Goal: Task Accomplishment & Management: Complete application form

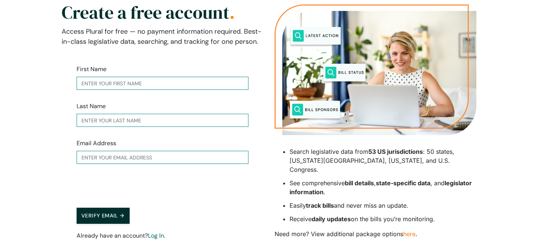
scroll to position [3, 0]
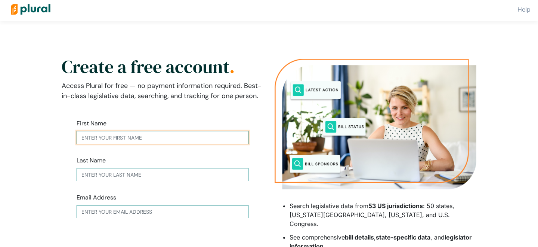
click at [137, 139] on input "text" at bounding box center [163, 137] width 172 height 13
type input "[PERSON_NAME]"
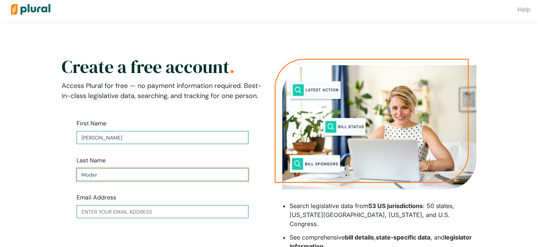
type input "Moder"
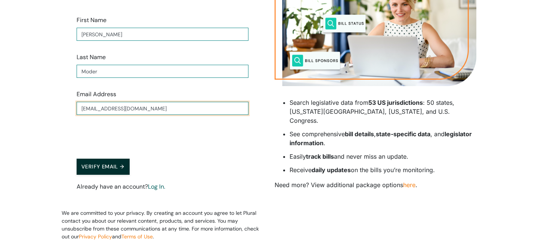
scroll to position [107, 0]
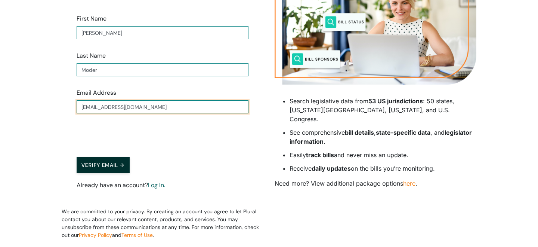
type input "[EMAIL_ADDRESS][DOMAIN_NAME]"
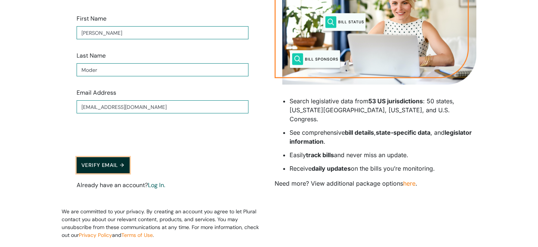
click at [110, 166] on button "Verify Email →" at bounding box center [103, 165] width 53 height 16
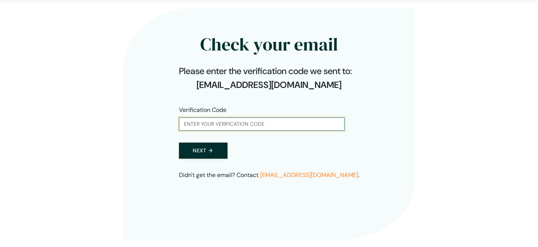
click at [202, 122] on input "text" at bounding box center [262, 123] width 166 height 13
type input "171353"
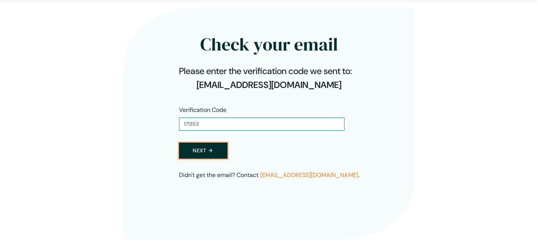
click at [200, 145] on button "Next →" at bounding box center [203, 150] width 49 height 16
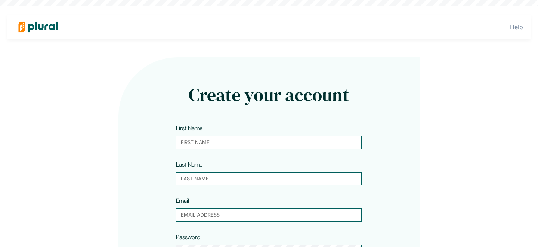
type input "[PERSON_NAME]"
type input "Moder"
type input "[EMAIL_ADDRESS][DOMAIN_NAME]"
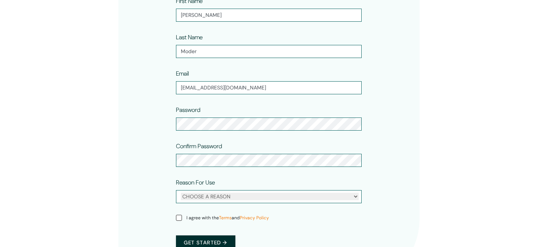
scroll to position [145, 0]
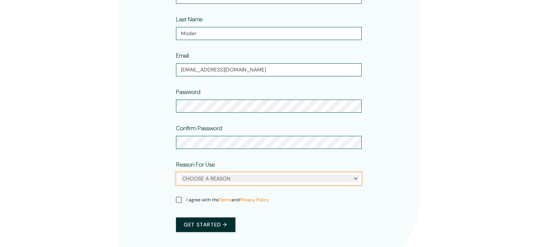
select select "personal"
click option "Personal" at bounding box center [0, 0] width 0 height 0
click at [176, 115] on div at bounding box center [176, 115] width 0 height 0
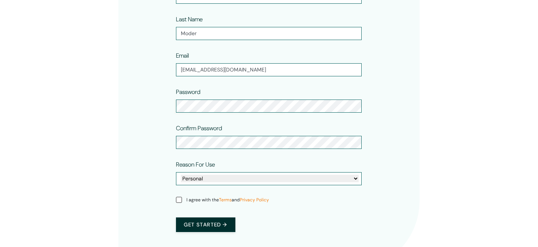
click at [179, 196] on form "First Name [PERSON_NAME] Last Name [PERSON_NAME] Email [EMAIL_ADDRESS][DOMAIN_N…" at bounding box center [269, 109] width 186 height 260
click at [180, 198] on input "I agree with the Terms and Privacy Policy" at bounding box center [179, 200] width 6 height 6
checkbox input "true"
click at [197, 220] on button "Get started →" at bounding box center [205, 224] width 59 height 15
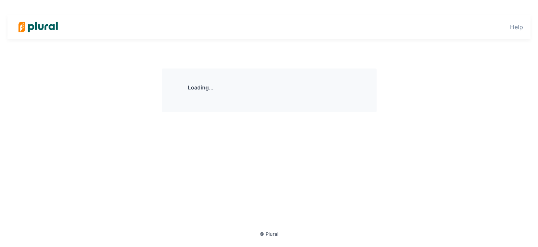
scroll to position [19, 0]
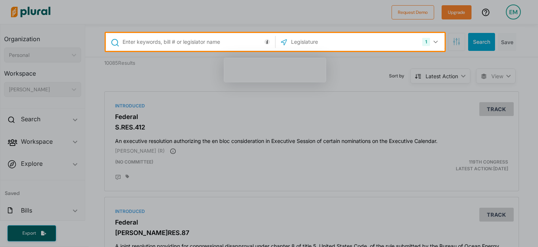
click at [209, 44] on input "text" at bounding box center [197, 42] width 151 height 14
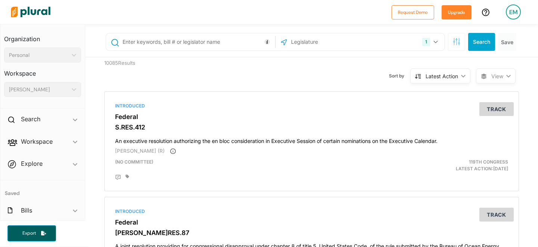
click at [390, 38] on div "1 US Congress [US_STATE] [US_STATE] [US_STATE] [US_STATE] [US_STATE] [US_STATE]…" at bounding box center [360, 42] width 165 height 14
click at [437, 43] on icon "button" at bounding box center [435, 41] width 4 height 3
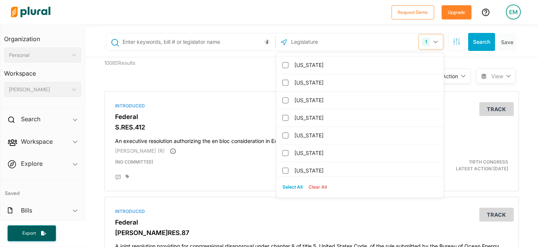
scroll to position [364, 0]
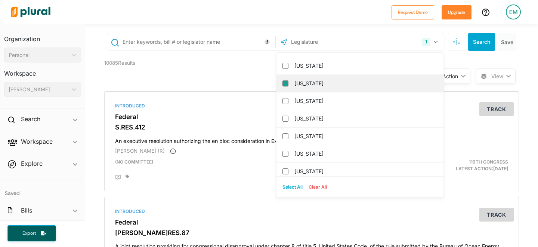
click at [285, 83] on input "[US_STATE]" at bounding box center [285, 83] width 6 height 6
click at [465, 60] on div "Sort by Latest Action ic_keyboard_arrow_down Relevance Latest Action Latest Act…" at bounding box center [352, 71] width 248 height 28
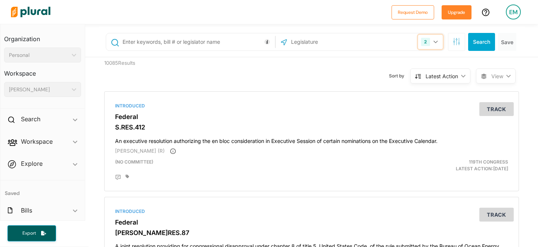
click at [434, 42] on icon "button" at bounding box center [435, 42] width 4 height 3
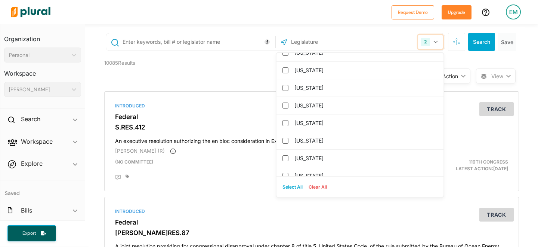
scroll to position [0, 0]
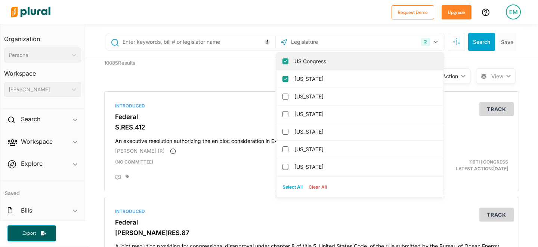
click at [285, 61] on input "US Congress" at bounding box center [285, 61] width 6 height 6
click at [321, 31] on div "1 [US_STATE] [GEOGRAPHIC_DATA] Congress [US_STATE] [US_STATE] [US_STATE] [US_ST…" at bounding box center [312, 42] width 426 height 30
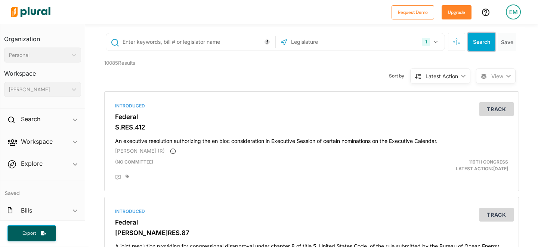
click at [477, 41] on button "Search" at bounding box center [481, 42] width 27 height 18
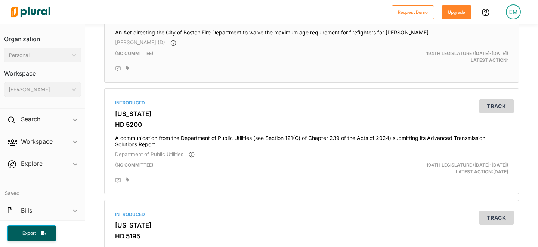
scroll to position [215, 0]
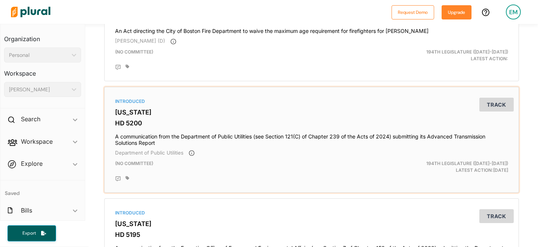
click at [246, 140] on h4 "A communication from the Department of Public Utilities (see Section 121(C) of …" at bounding box center [311, 138] width 393 height 16
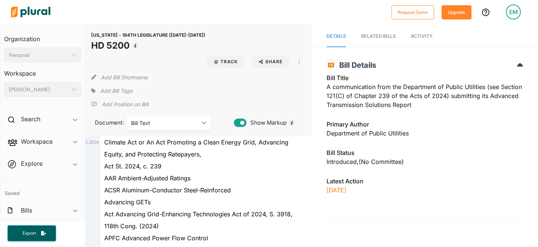
click at [370, 35] on div "RELATED BILLS" at bounding box center [378, 36] width 35 height 7
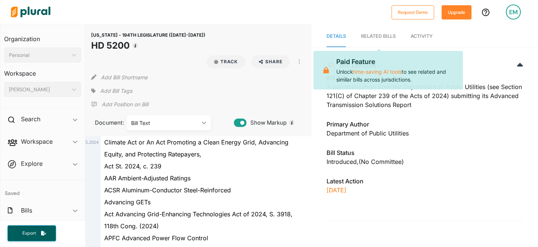
click at [421, 34] on span "Activity" at bounding box center [422, 36] width 22 height 6
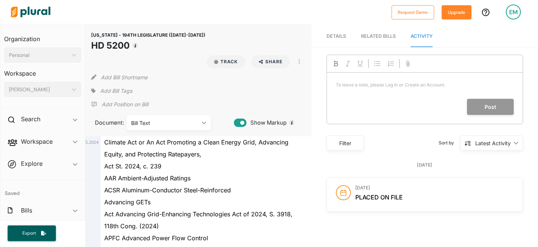
click at [384, 35] on div "RELATED BILLS" at bounding box center [378, 36] width 35 height 7
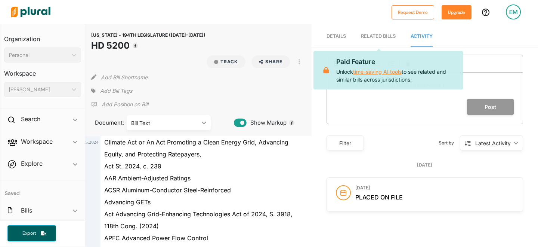
click at [382, 72] on link "time-saving AI tools" at bounding box center [377, 71] width 49 height 6
